Goal: Task Accomplishment & Management: Use online tool/utility

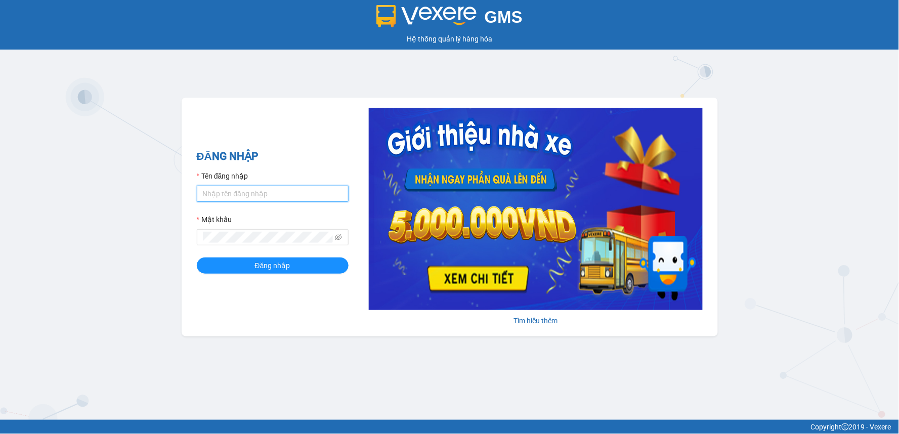
click at [303, 194] on input "Tên đăng nhập" at bounding box center [273, 194] width 152 height 16
type input "lypt_bvlc.saoviet"
click at [197, 257] on button "Đăng nhập" at bounding box center [273, 265] width 152 height 16
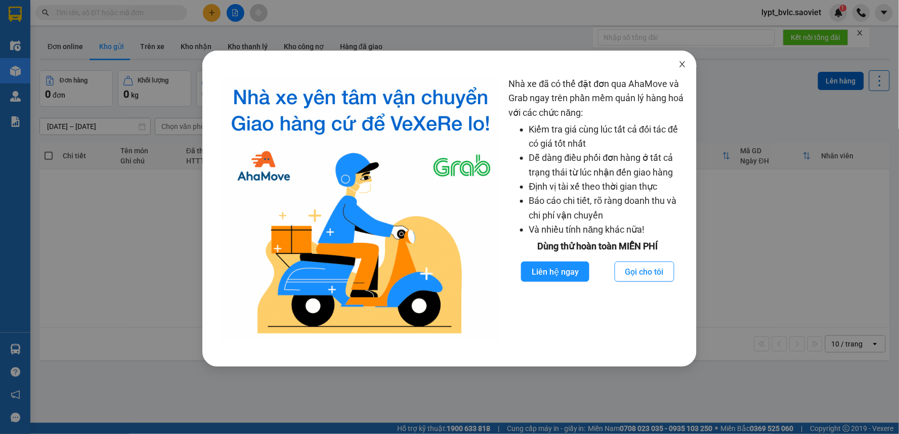
drag, startPoint x: 684, startPoint y: 62, endPoint x: 644, endPoint y: 72, distance: 41.3
click at [684, 62] on icon "close" at bounding box center [682, 64] width 8 height 8
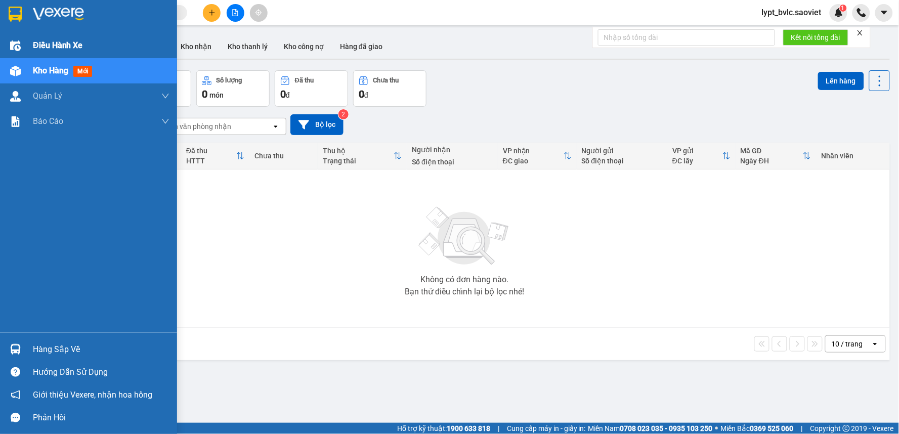
click at [92, 53] on div "Điều hành xe" at bounding box center [101, 45] width 137 height 25
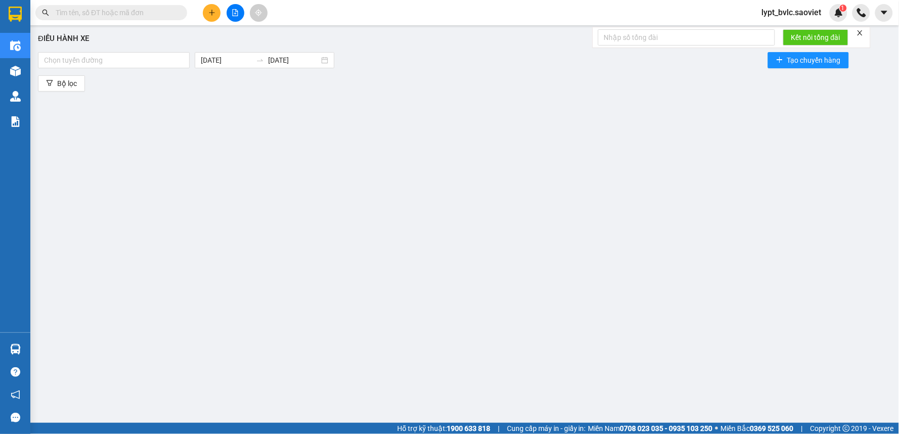
drag, startPoint x: 243, startPoint y: 197, endPoint x: 183, endPoint y: 138, distance: 84.4
click at [240, 193] on div "Điều hành xe Chọn tuyến đường 12/09/2025 12/09/2025 Tạo chuyến hàng Bộ lọc" at bounding box center [464, 218] width 858 height 377
click at [150, 64] on div at bounding box center [113, 60] width 147 height 12
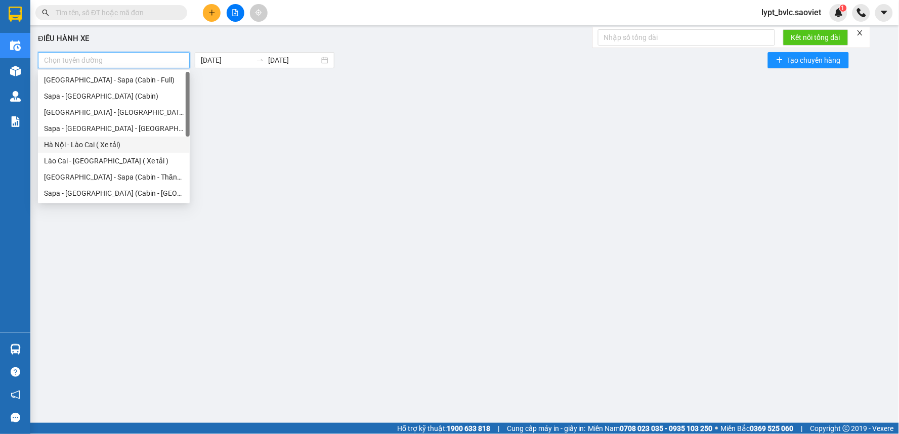
click at [126, 144] on div "Hà Nội - Lào Cai ( Xe tải)" at bounding box center [114, 144] width 140 height 11
click at [126, 165] on div "Lào Cai - Hà Nội ( Xe tải )" at bounding box center [114, 160] width 140 height 11
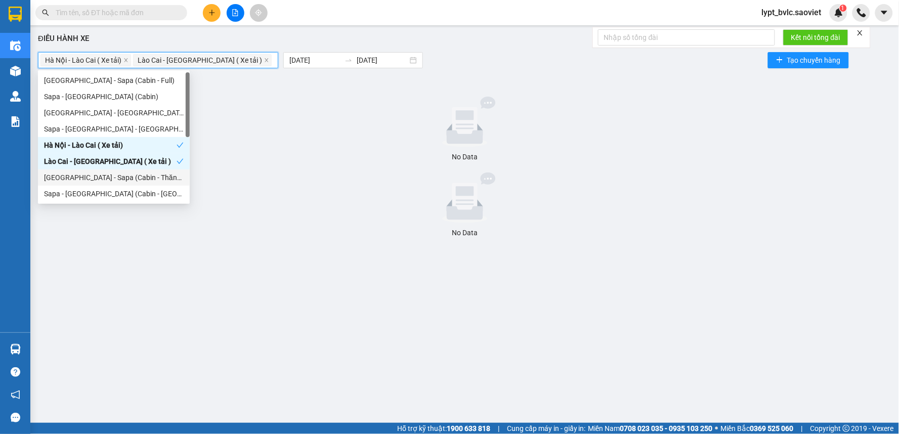
click at [291, 205] on div at bounding box center [464, 197] width 845 height 51
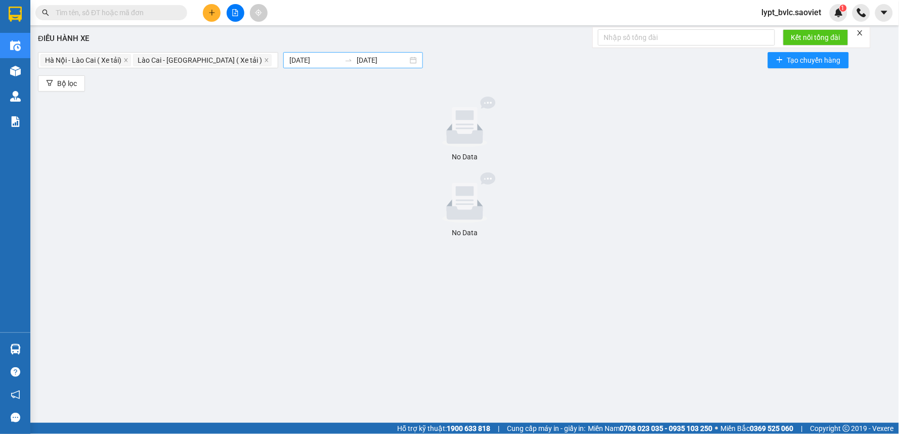
click at [356, 61] on input "12/09/2025" at bounding box center [381, 60] width 51 height 11
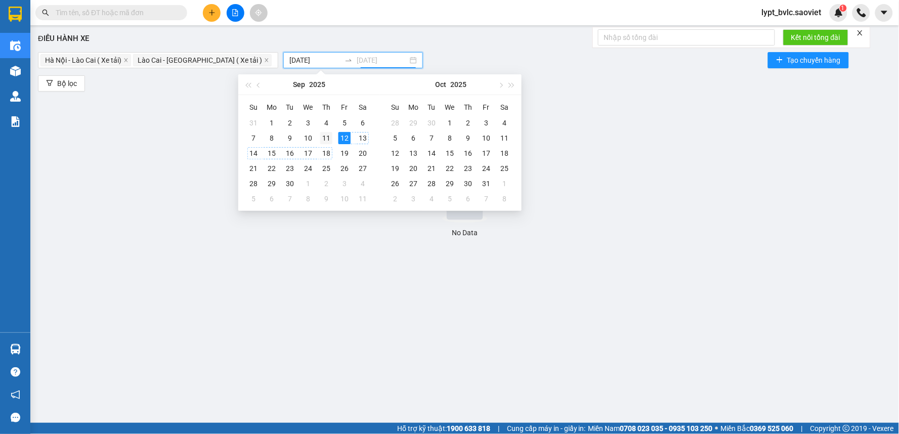
type input "11/09/2025"
click at [326, 134] on div "11" at bounding box center [326, 138] width 12 height 12
type input "11/09/2025"
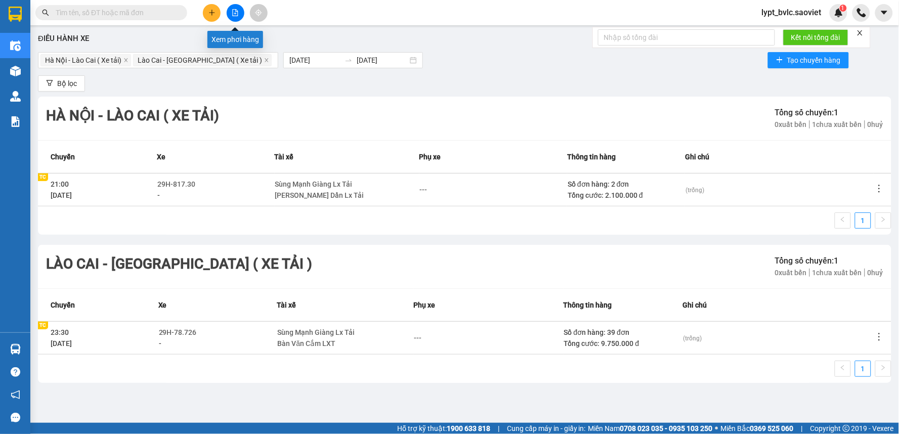
click at [236, 16] on button at bounding box center [236, 13] width 18 height 18
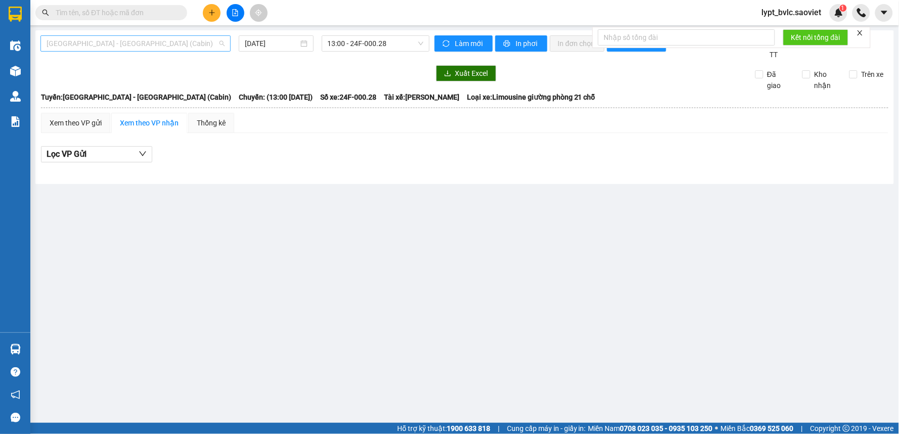
click at [98, 43] on span "Hà Nội - Lào Cai (Cabin)" at bounding box center [136, 43] width 178 height 15
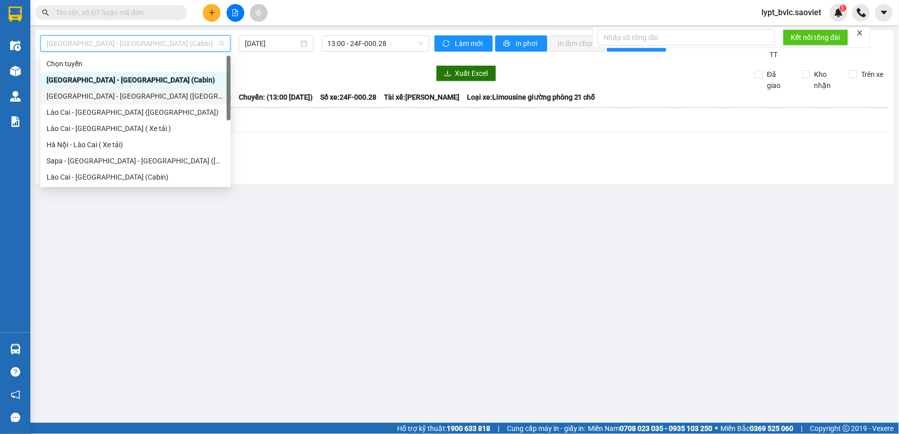
click at [109, 89] on div "Hà Nội - Lào Cai (Giường)" at bounding box center [135, 96] width 190 height 16
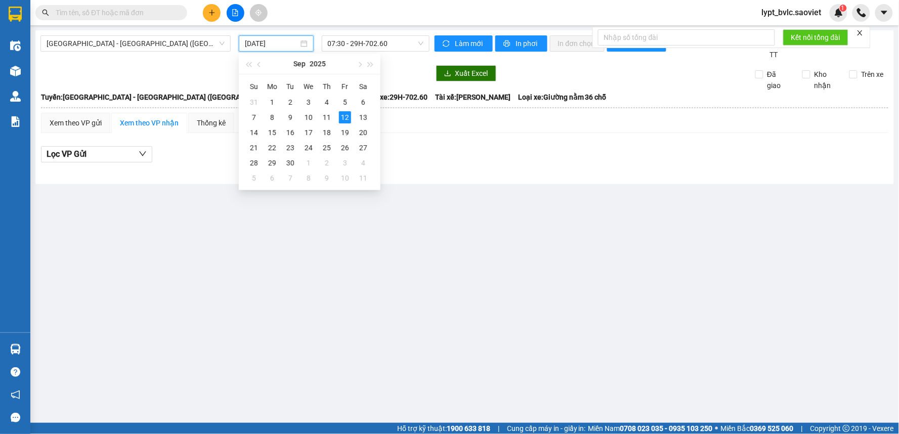
click at [281, 40] on input "12/09/2025" at bounding box center [271, 43] width 53 height 11
click at [329, 119] on div "11" at bounding box center [327, 117] width 12 height 12
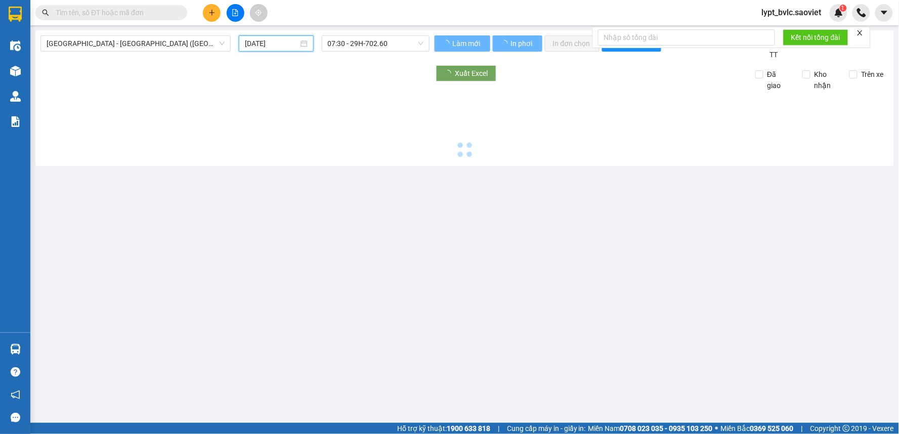
type input "11/09/2025"
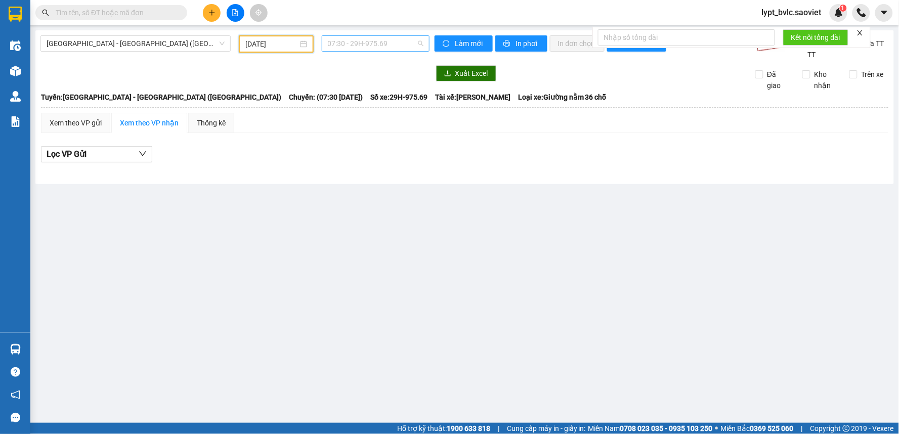
click at [388, 44] on span "07:30 - 29H-975.69" at bounding box center [376, 43] width 96 height 15
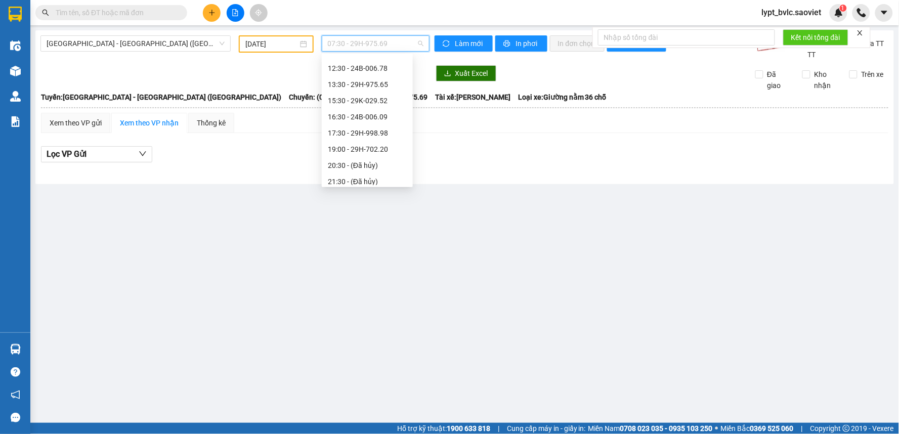
scroll to position [129, 0]
click at [373, 160] on div "23:58 (TC) - 29K-029.57" at bounding box center [367, 160] width 79 height 11
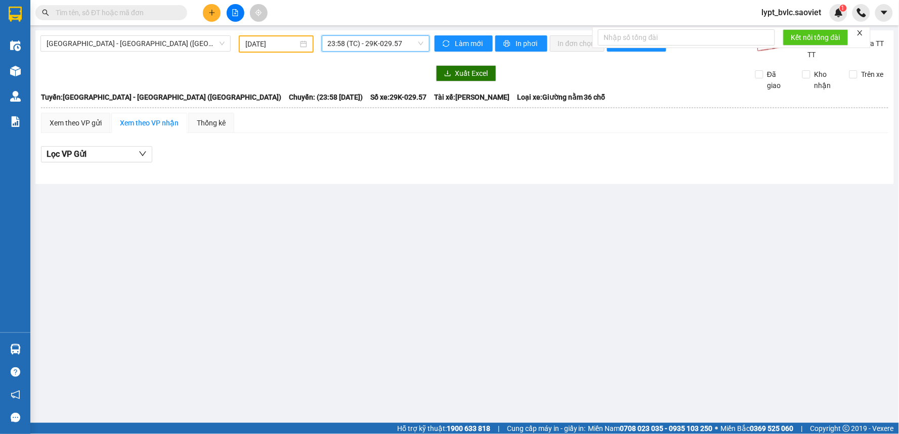
type input "."
drag, startPoint x: 236, startPoint y: 12, endPoint x: 196, endPoint y: 39, distance: 48.1
click at [236, 12] on icon "file-add" at bounding box center [235, 12] width 7 height 7
click at [142, 46] on span "Hà Nội - Lào Cai (Giường)" at bounding box center [136, 43] width 178 height 15
click at [368, 47] on span "23:58 (TC) - 29K-029.57" at bounding box center [376, 43] width 96 height 15
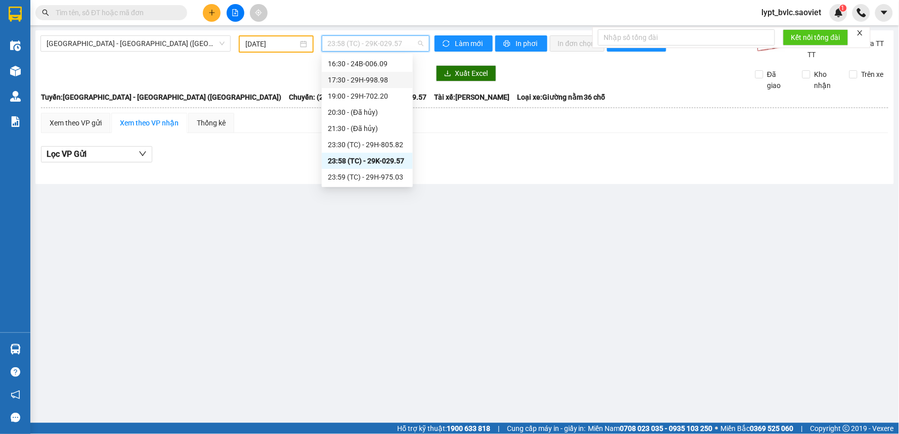
click at [371, 80] on div "17:30 - 29H-998.98" at bounding box center [367, 79] width 79 height 11
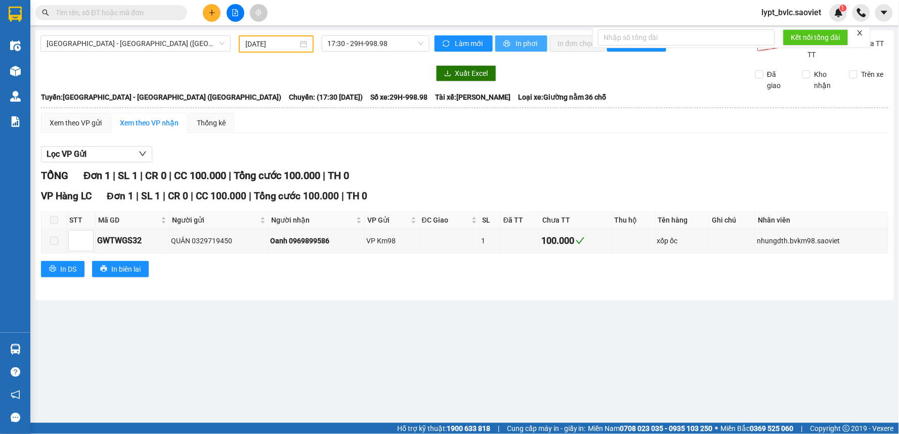
click at [526, 40] on span "In phơi" at bounding box center [527, 43] width 23 height 11
click at [527, 399] on main "Hà Nội - Lào Cai (Giường) 11/09/2025 17:30 - 29H-998.98 Làm mới In phơi In đơn …" at bounding box center [449, 211] width 899 height 423
